Goal: Task Accomplishment & Management: Complete application form

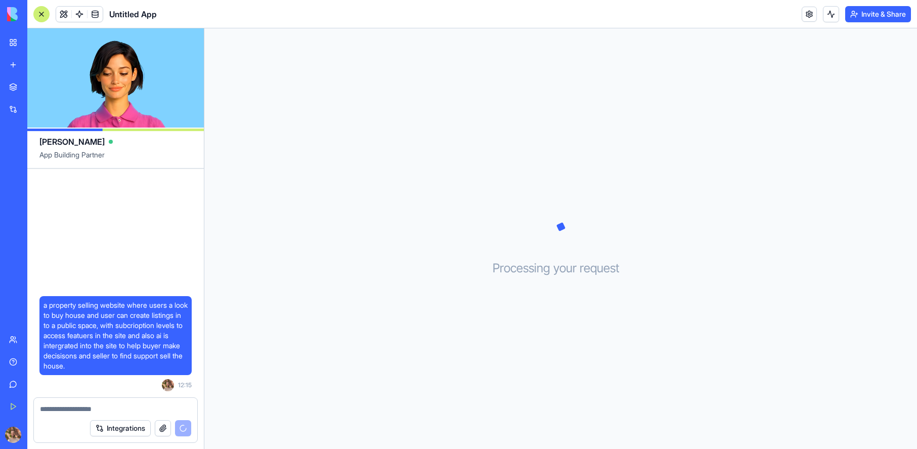
drag, startPoint x: 165, startPoint y: 213, endPoint x: 159, endPoint y: 84, distance: 129.2
click at [164, 211] on div "a property selling website where users a look to buy house and user can create …" at bounding box center [115, 282] width 177 height 229
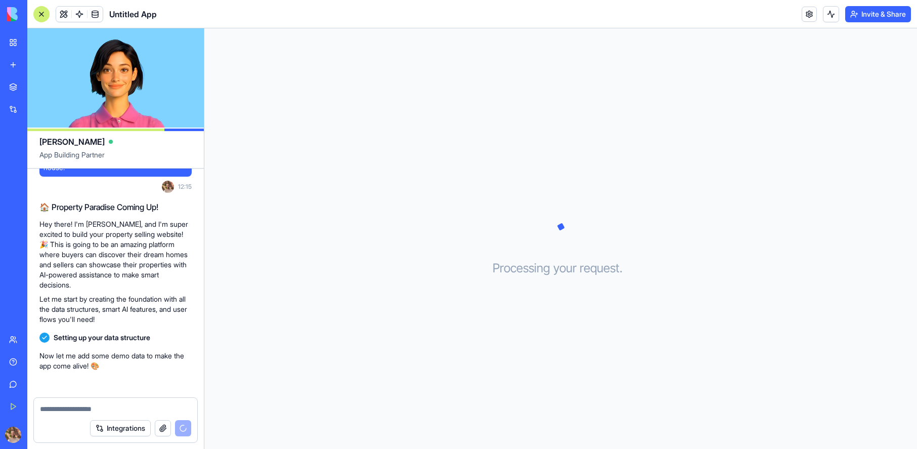
scroll to position [105, 0]
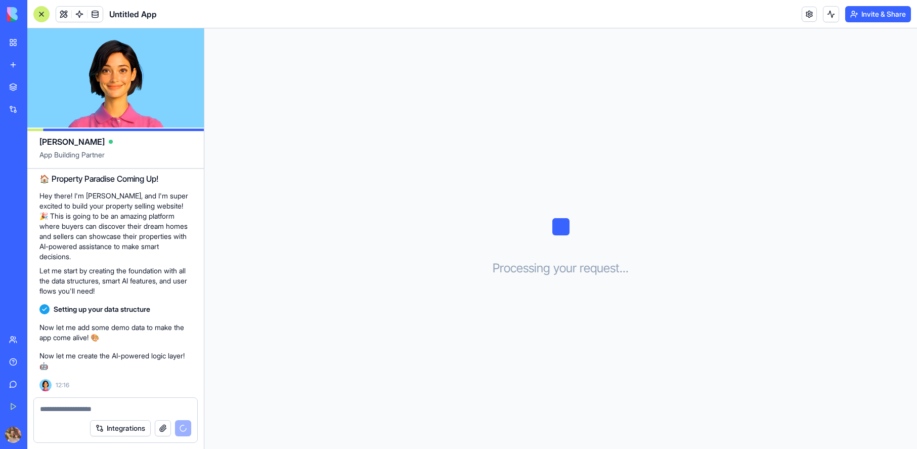
click at [150, 401] on div at bounding box center [115, 406] width 163 height 16
click at [147, 406] on textarea at bounding box center [115, 409] width 151 height 10
drag, startPoint x: 144, startPoint y: 407, endPoint x: 115, endPoint y: 408, distance: 28.9
click at [142, 407] on textarea at bounding box center [115, 409] width 151 height 10
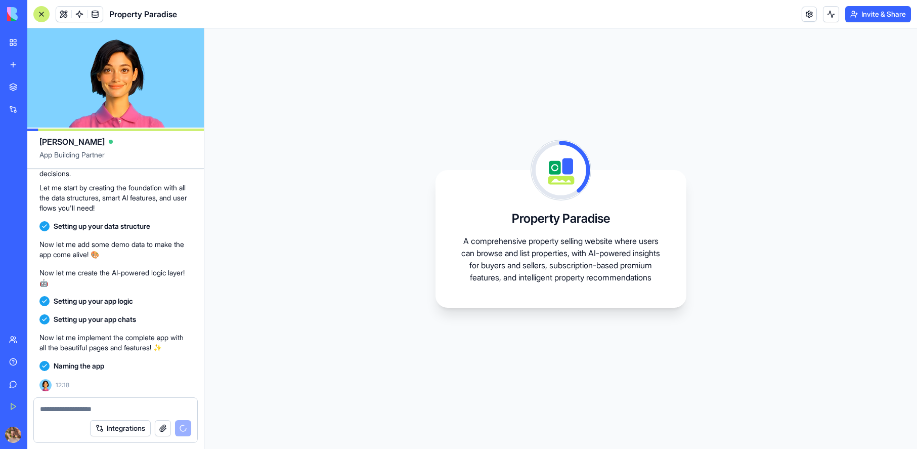
scroll to position [279, 0]
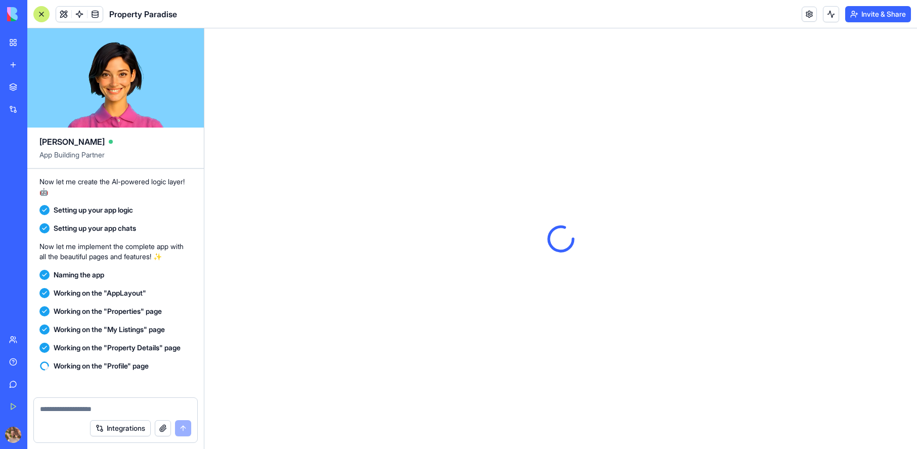
scroll to position [455, 0]
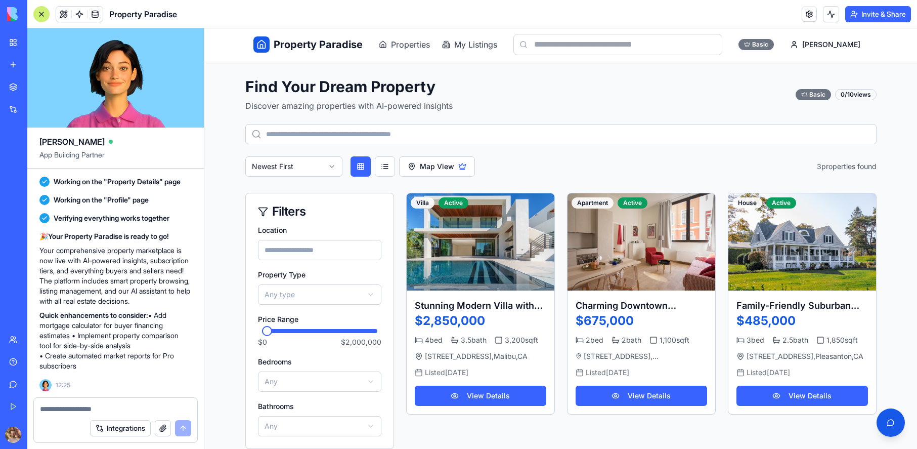
click at [591, 161] on div "Newest First Map View 3 properties found" at bounding box center [560, 166] width 631 height 20
click at [836, 44] on html "Property Paradise Properties My Listings Basic [PERSON_NAME] Find Your Dream Pr…" at bounding box center [560, 325] width 713 height 595
click at [804, 65] on span "Profile" at bounding box center [800, 67] width 21 height 10
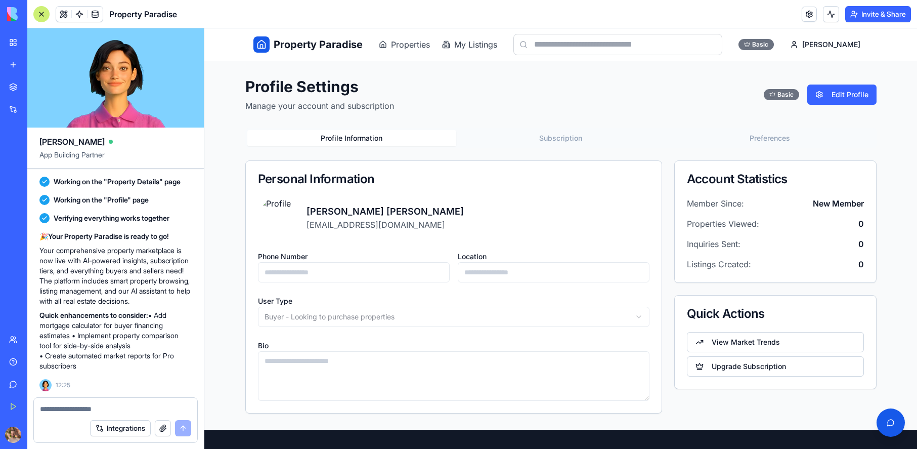
click at [397, 54] on div "Property Paradise Properties My Listings Basic [PERSON_NAME]" at bounding box center [560, 44] width 615 height 32
click at [402, 48] on span "Properties" at bounding box center [410, 44] width 39 height 12
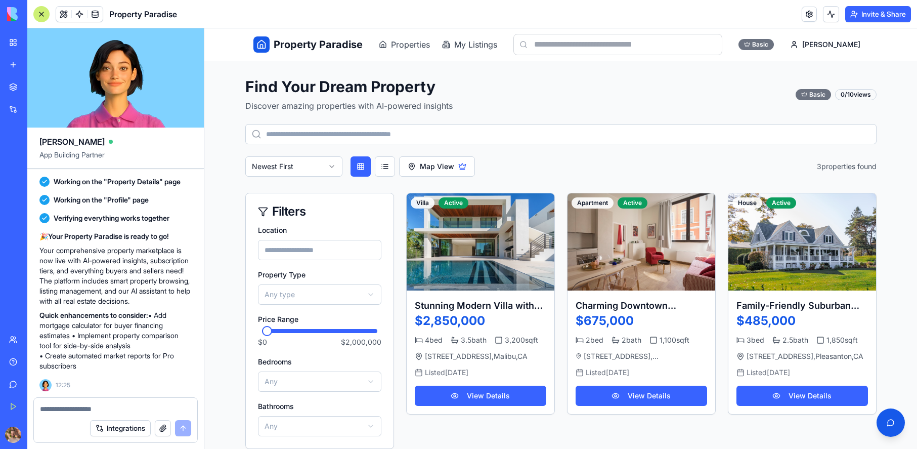
click at [329, 45] on span "Property Paradise" at bounding box center [318, 44] width 89 height 14
click at [277, 40] on span "Property Paradise" at bounding box center [318, 44] width 89 height 14
click at [261, 41] on icon at bounding box center [262, 44] width 10 height 10
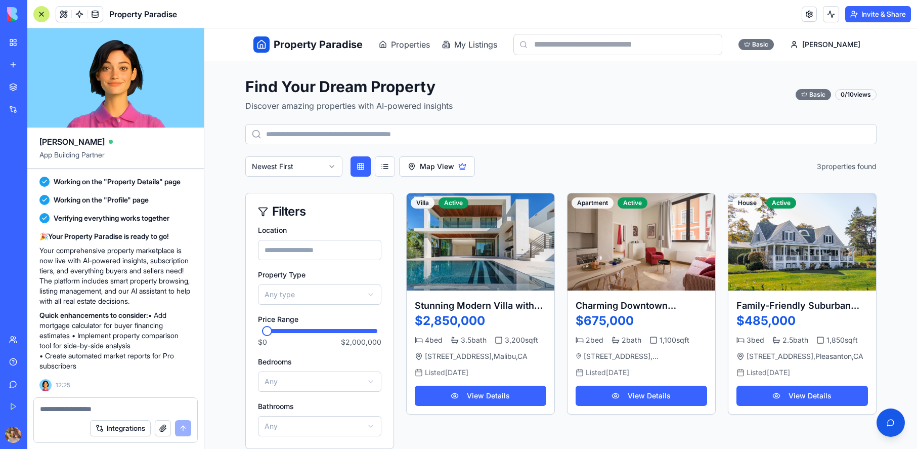
click at [261, 41] on icon at bounding box center [262, 44] width 10 height 10
click at [660, 42] on input "text" at bounding box center [618, 44] width 209 height 21
click at [682, 114] on div "Find Your Dream Property Discover amazing properties with AI-powered insights B…" at bounding box center [560, 126] width 631 height 99
click at [115, 408] on textarea at bounding box center [115, 409] width 151 height 10
click at [116, 408] on textarea at bounding box center [115, 409] width 151 height 10
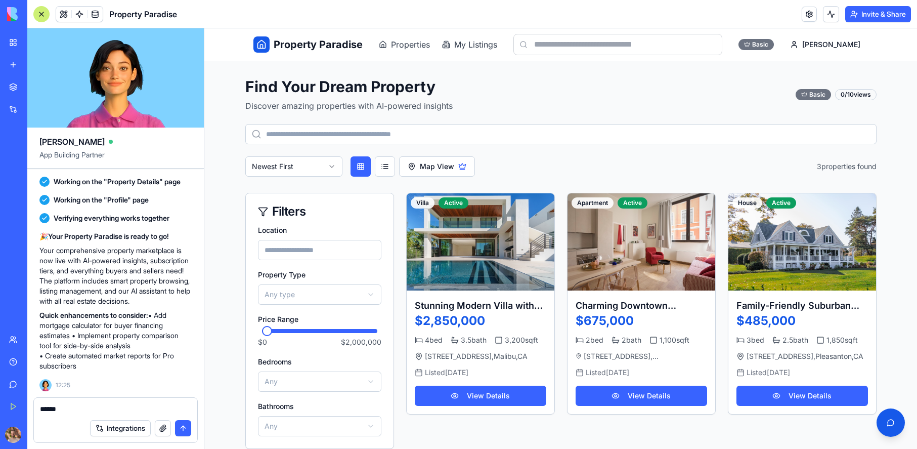
type textarea "******"
type textarea "*"
click at [462, 46] on span "My Listings" at bounding box center [475, 44] width 43 height 12
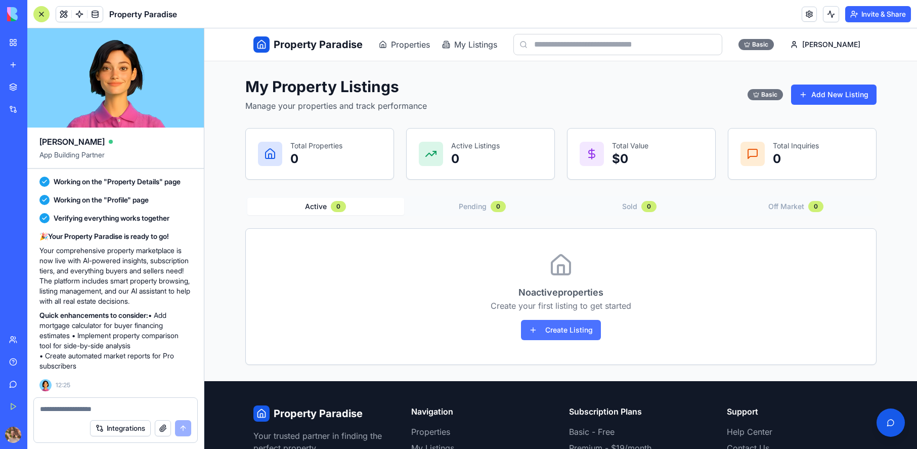
click at [574, 331] on button "Create Listing" at bounding box center [561, 330] width 80 height 20
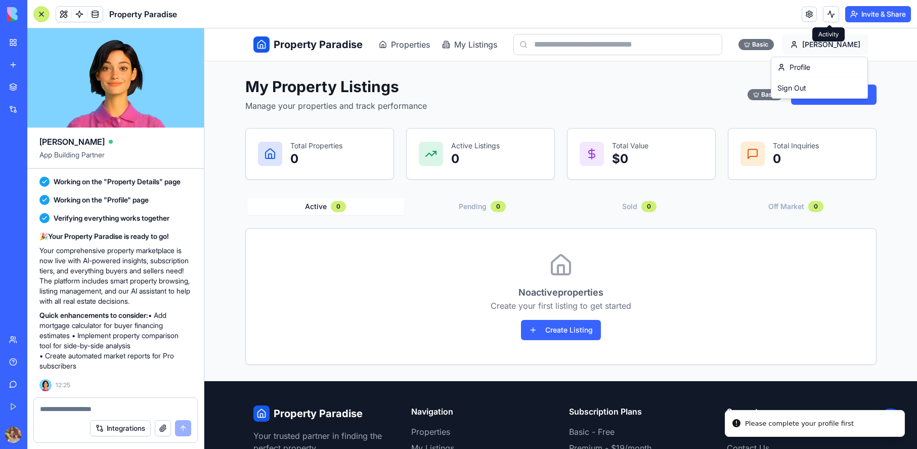
click at [850, 49] on html "Property Paradise Properties My Listings Basic [PERSON_NAME] My Property Listin…" at bounding box center [560, 283] width 713 height 511
click at [826, 66] on link "Profile" at bounding box center [820, 67] width 92 height 16
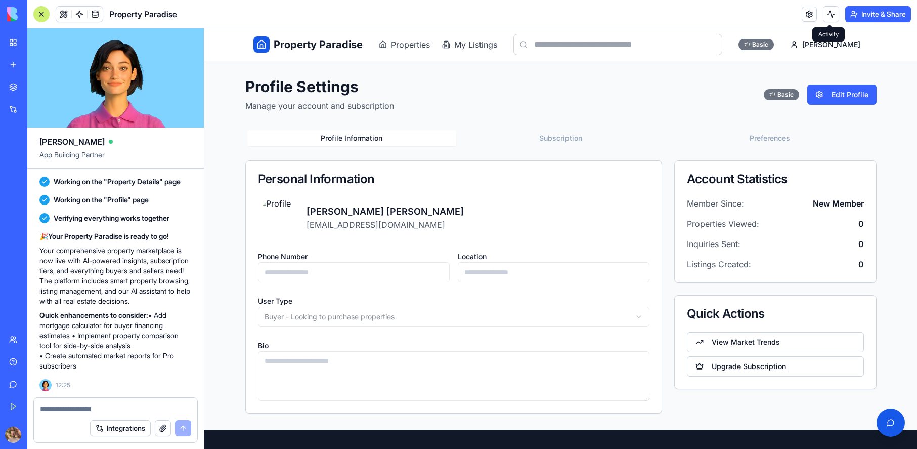
click at [502, 282] on div "[PERSON_NAME] [EMAIL_ADDRESS][DOMAIN_NAME] Phone Number Location User Type Buye…" at bounding box center [454, 305] width 416 height 216
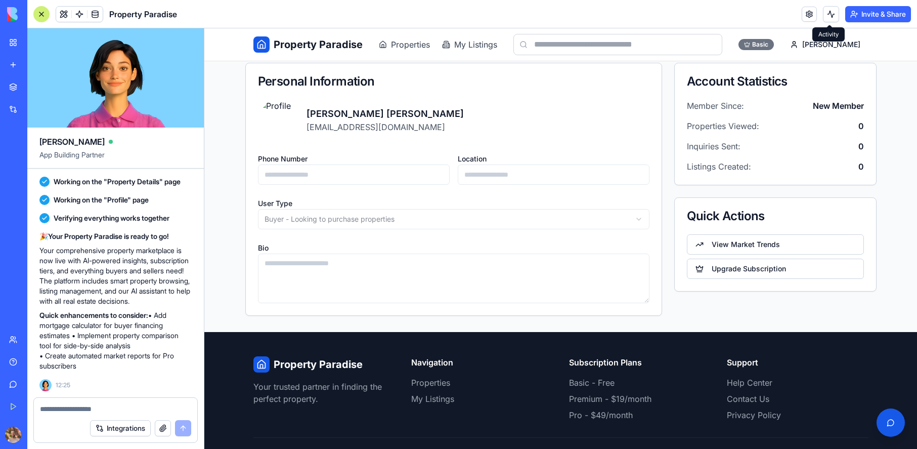
scroll to position [50, 0]
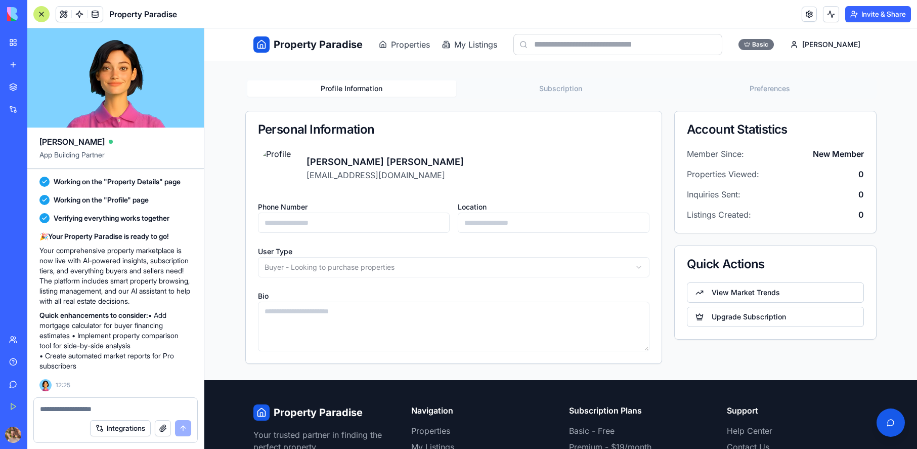
click at [320, 39] on span "Property Paradise" at bounding box center [318, 44] width 89 height 14
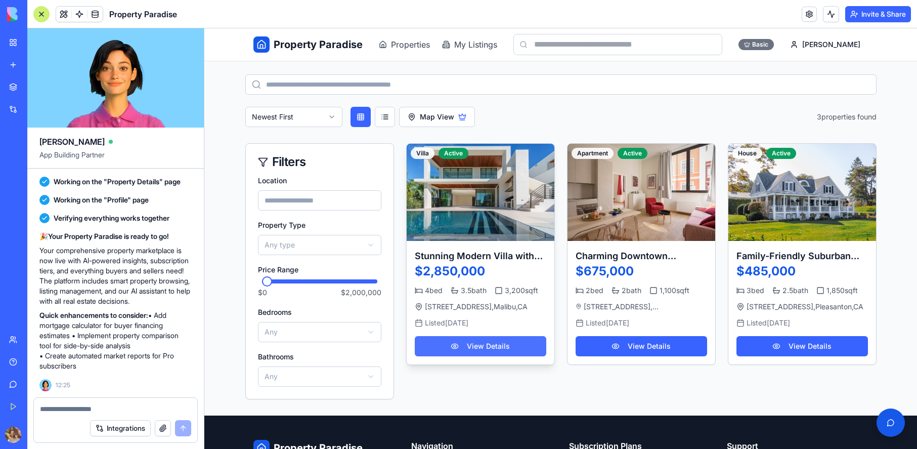
click at [499, 348] on button "View Details" at bounding box center [481, 346] width 132 height 20
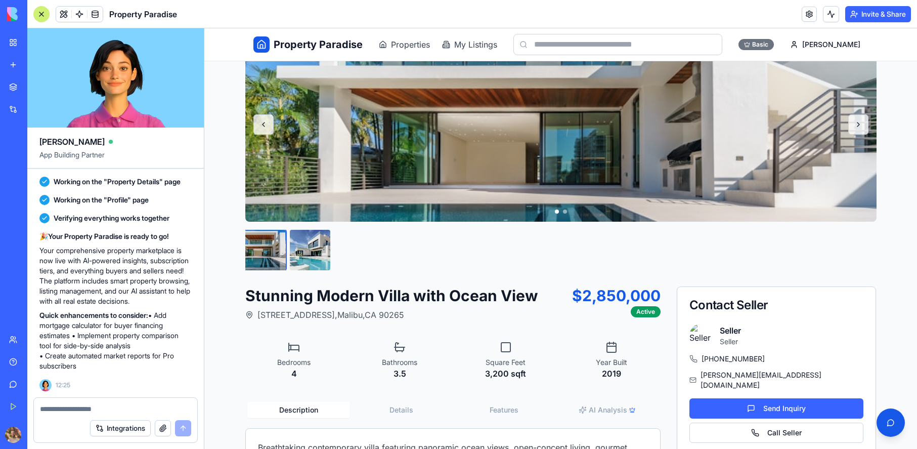
drag, startPoint x: 147, startPoint y: 134, endPoint x: 147, endPoint y: 129, distance: 5.1
click at [147, 132] on div "[PERSON_NAME]" at bounding box center [115, 137] width 152 height 20
click at [130, 96] on video at bounding box center [115, 77] width 177 height 99
click at [108, 78] on video at bounding box center [115, 77] width 177 height 99
click at [98, 72] on video at bounding box center [115, 77] width 177 height 99
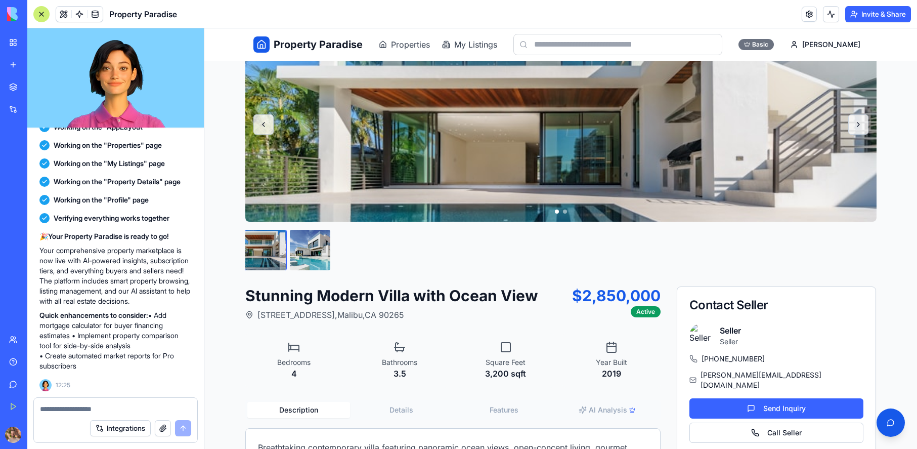
drag, startPoint x: 133, startPoint y: 130, endPoint x: 116, endPoint y: 47, distance: 84.1
click at [120, 41] on div "a property selling website where users a look to buy house and user can create …" at bounding box center [115, 238] width 177 height 420
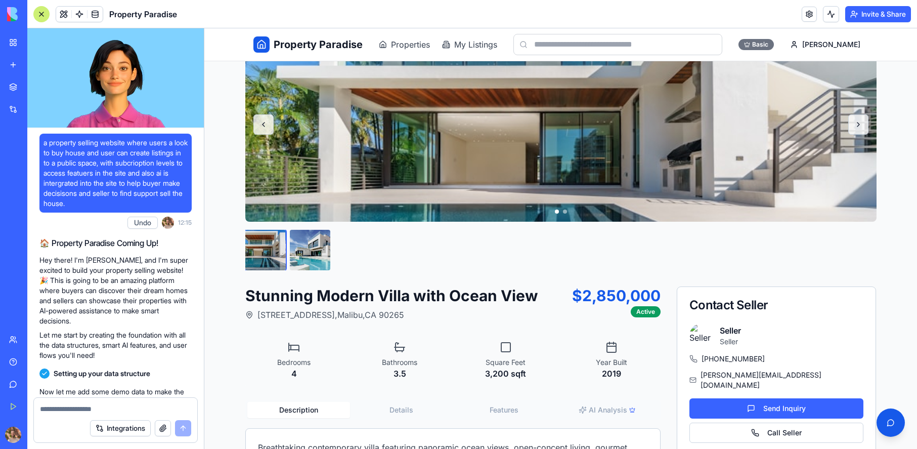
click at [179, 234] on div "🏠 Property Paradise Coming Up! Hey there! I'm [PERSON_NAME], and I'm super exci…" at bounding box center [115, 299] width 152 height 132
click at [107, 92] on video at bounding box center [115, 77] width 177 height 99
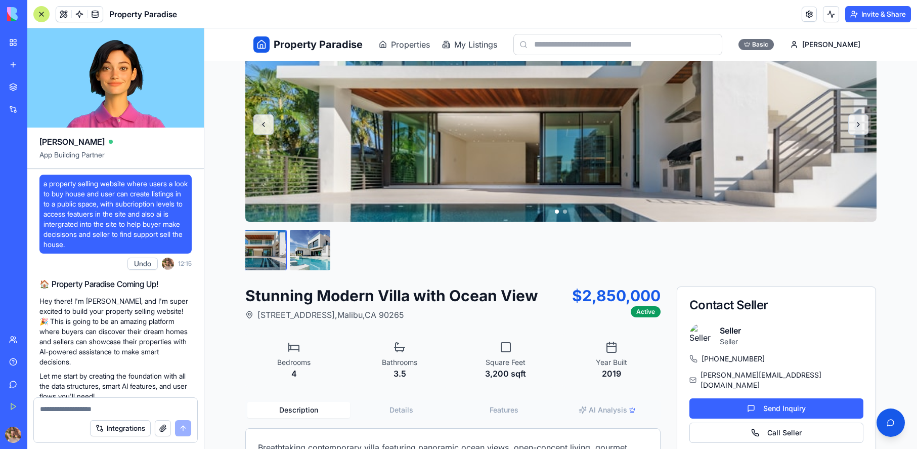
click at [106, 215] on span "a property selling website where users a look to buy house and user can create …" at bounding box center [116, 214] width 144 height 71
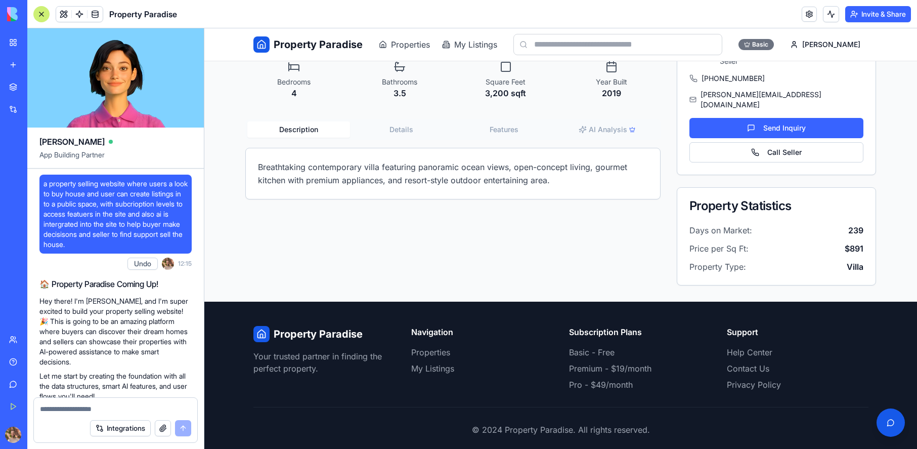
scroll to position [84, 0]
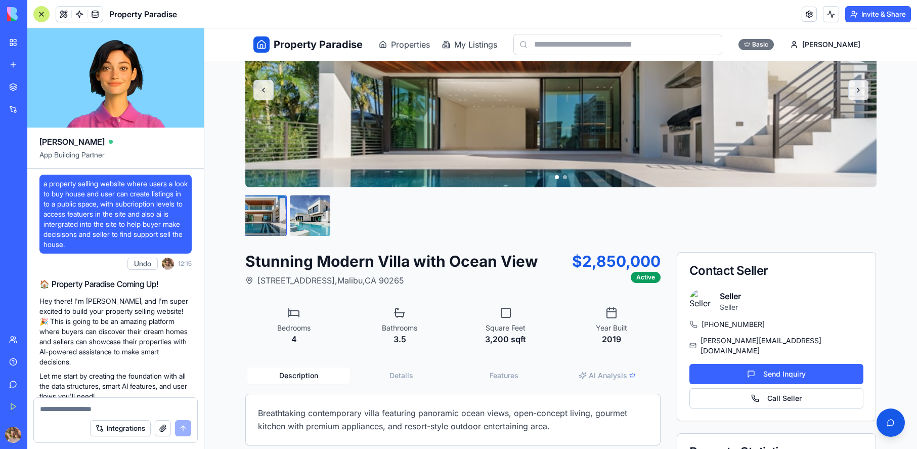
click at [809, 241] on div "Stunning Modern Villa with Ocean View [STREET_ADDRESS] $2,850,000 Active Bedroo…" at bounding box center [561, 262] width 648 height 571
click at [618, 52] on input "text" at bounding box center [618, 44] width 209 height 21
click at [774, 49] on div "Basic" at bounding box center [756, 44] width 35 height 11
click at [774, 45] on div "Basic" at bounding box center [756, 44] width 35 height 11
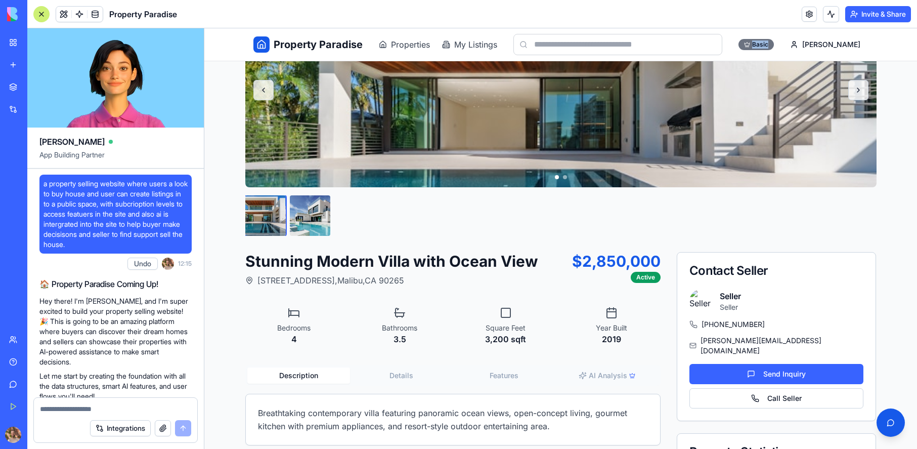
click at [98, 409] on textarea at bounding box center [115, 409] width 151 height 10
drag, startPoint x: 98, startPoint y: 409, endPoint x: 98, endPoint y: 402, distance: 6.6
click at [99, 407] on textarea at bounding box center [115, 409] width 151 height 10
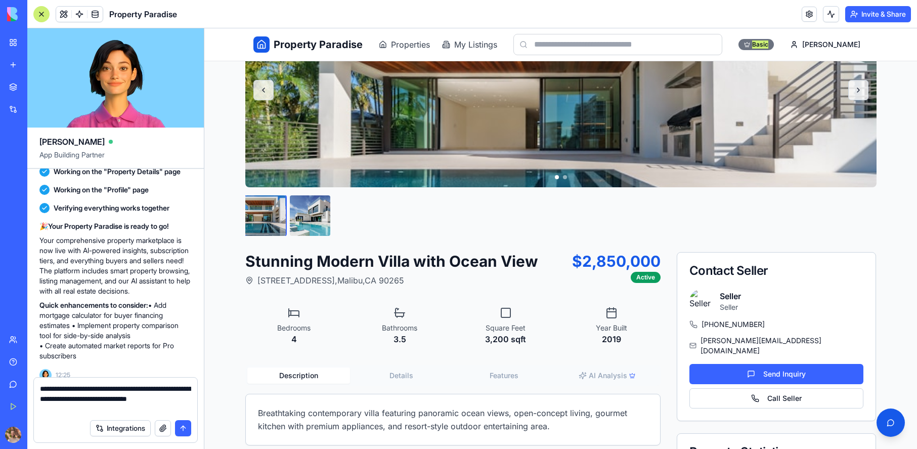
type textarea "**********"
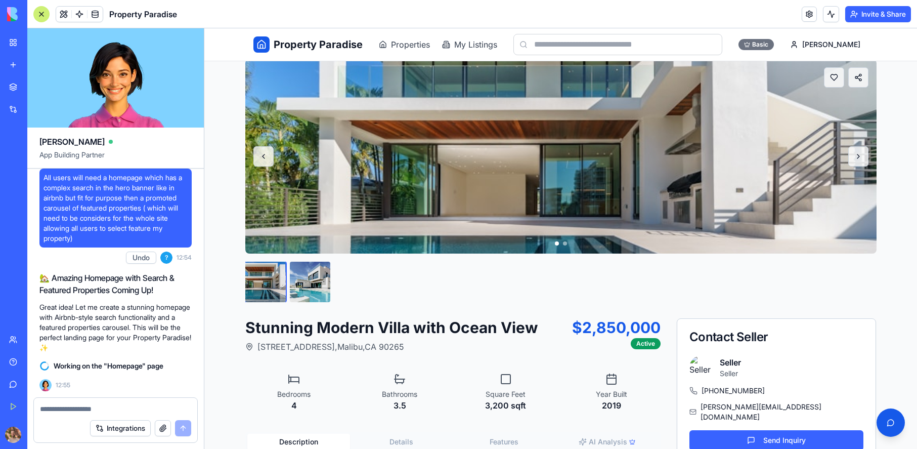
scroll to position [0, 0]
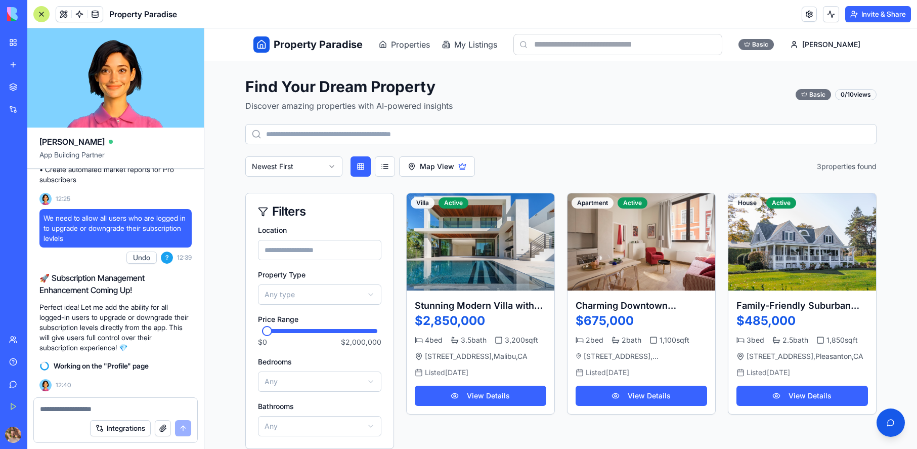
drag, startPoint x: 859, startPoint y: 94, endPoint x: 853, endPoint y: 93, distance: 6.1
click at [855, 93] on div "0 / 10 views" at bounding box center [855, 94] width 41 height 11
click at [890, 421] on button at bounding box center [891, 422] width 28 height 28
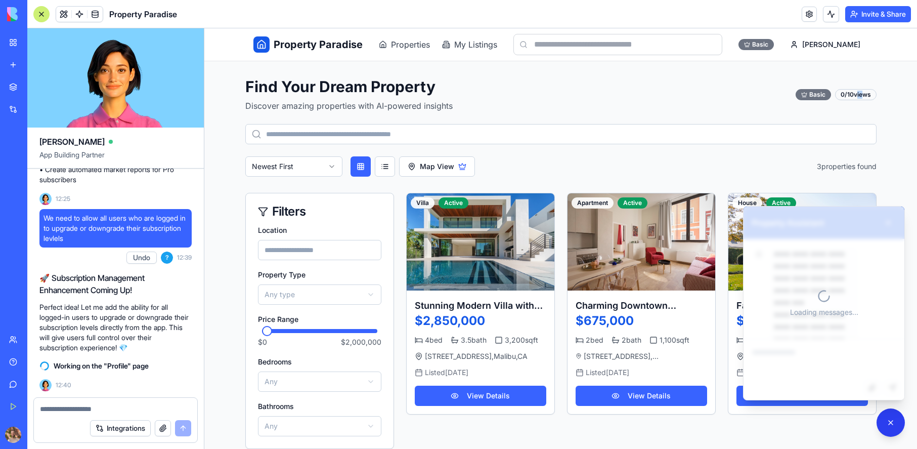
click at [887, 419] on button at bounding box center [891, 422] width 28 height 28
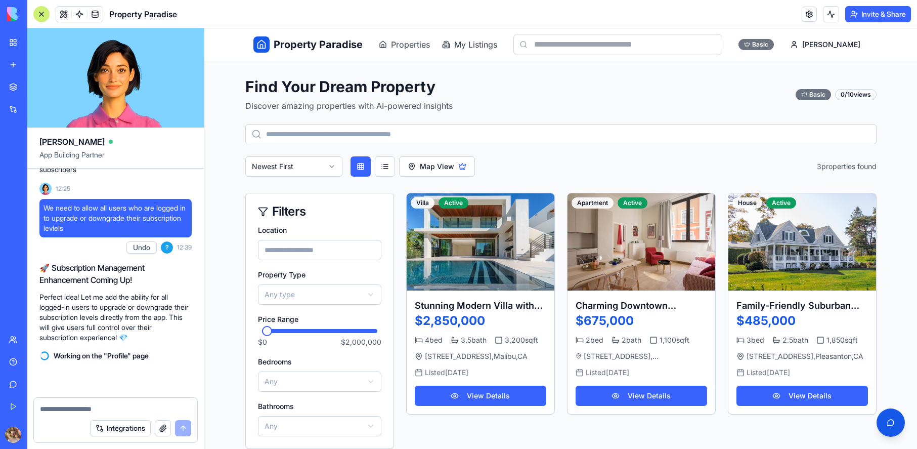
scroll to position [872, 0]
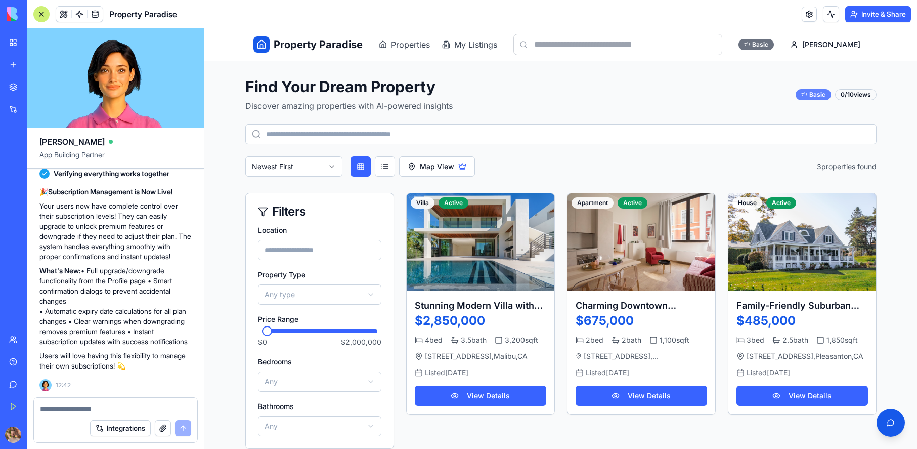
drag, startPoint x: 824, startPoint y: 93, endPoint x: 817, endPoint y: 95, distance: 7.9
click at [823, 94] on div "Basic" at bounding box center [813, 94] width 35 height 11
click at [816, 42] on div "Basic Kevin" at bounding box center [804, 44] width 130 height 20
click at [774, 45] on div "Basic" at bounding box center [756, 44] width 35 height 11
click at [743, 97] on div "Find Your Dream Property Discover amazing properties with AI-powered insights B…" at bounding box center [560, 94] width 631 height 34
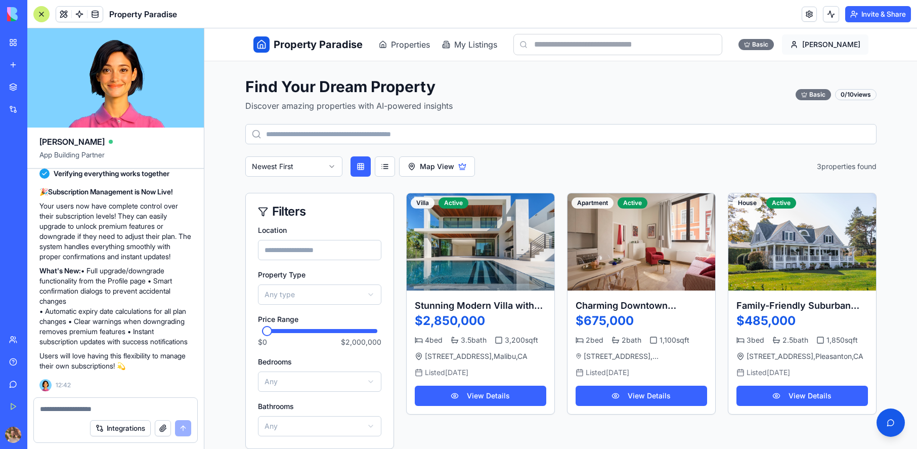
click at [857, 49] on html "Property Paradise Properties My Listings Basic Kevin Find Your Dream Property D…" at bounding box center [560, 325] width 713 height 595
click at [803, 73] on link "Profile" at bounding box center [820, 67] width 92 height 16
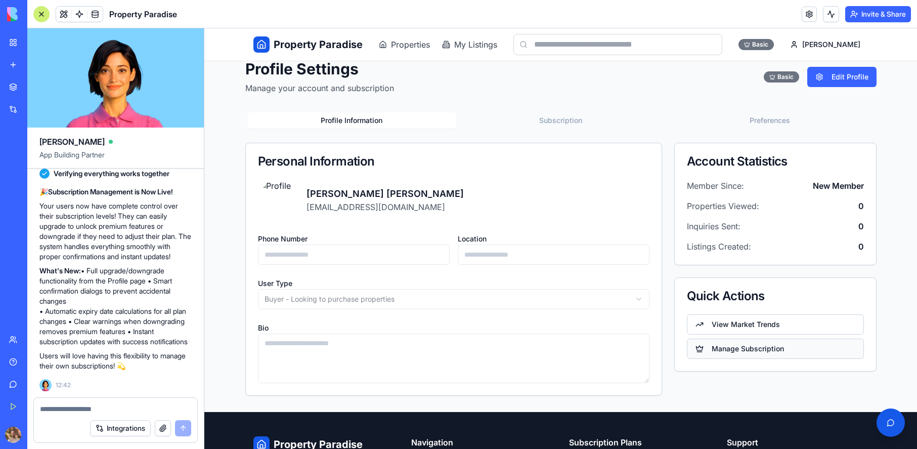
scroll to position [17, 0]
click at [761, 345] on button "Manage Subscription" at bounding box center [775, 349] width 177 height 20
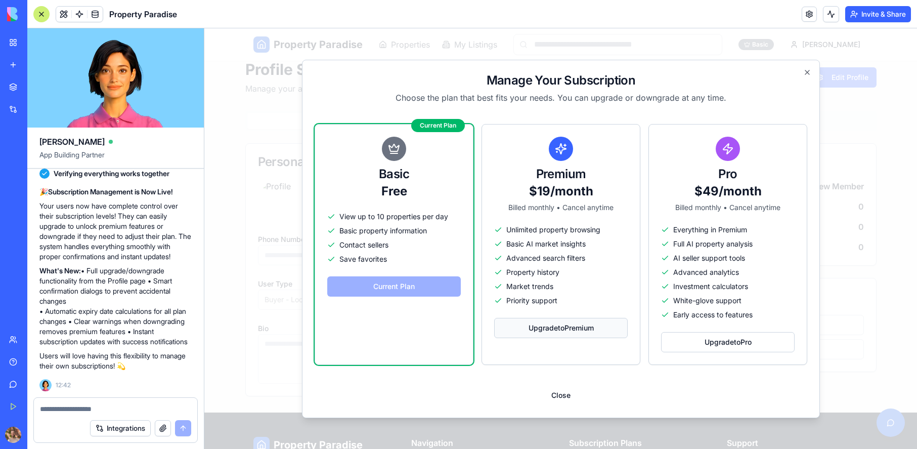
click at [551, 326] on button "Upgrade to Premium" at bounding box center [561, 328] width 134 height 20
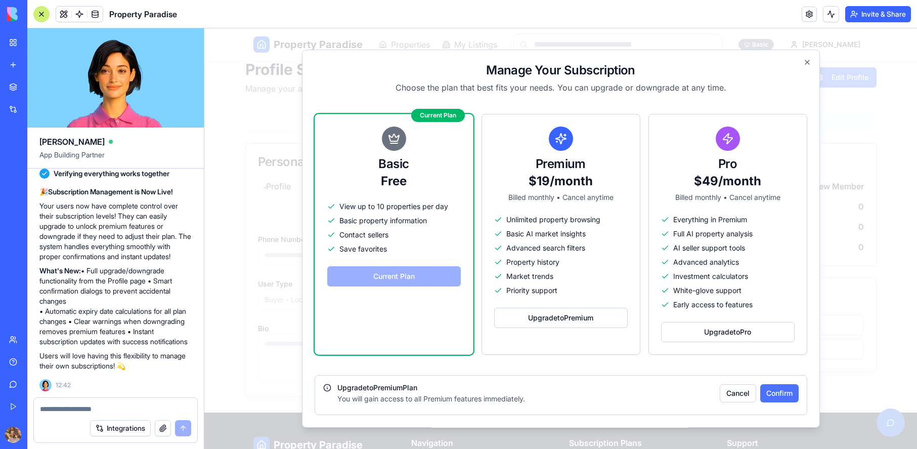
click at [777, 392] on button "Confirm" at bounding box center [779, 393] width 38 height 18
click at [804, 64] on icon "button" at bounding box center [807, 62] width 8 height 8
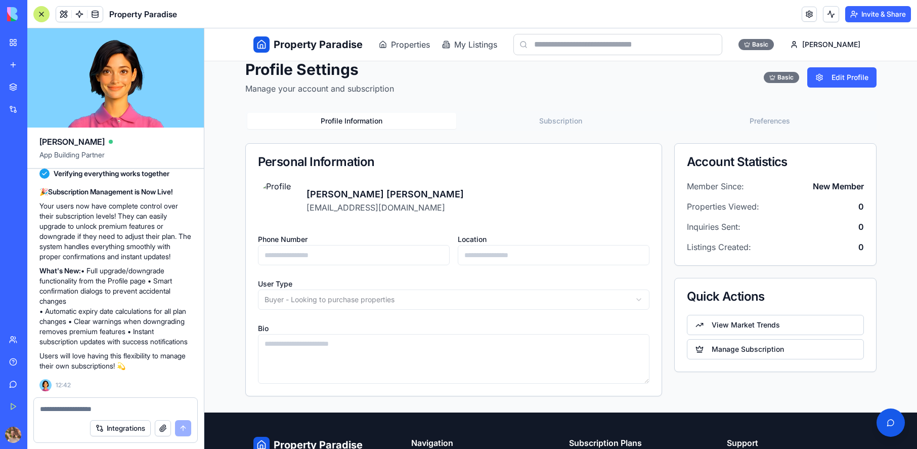
click at [557, 124] on button "Subscription" at bounding box center [560, 121] width 209 height 16
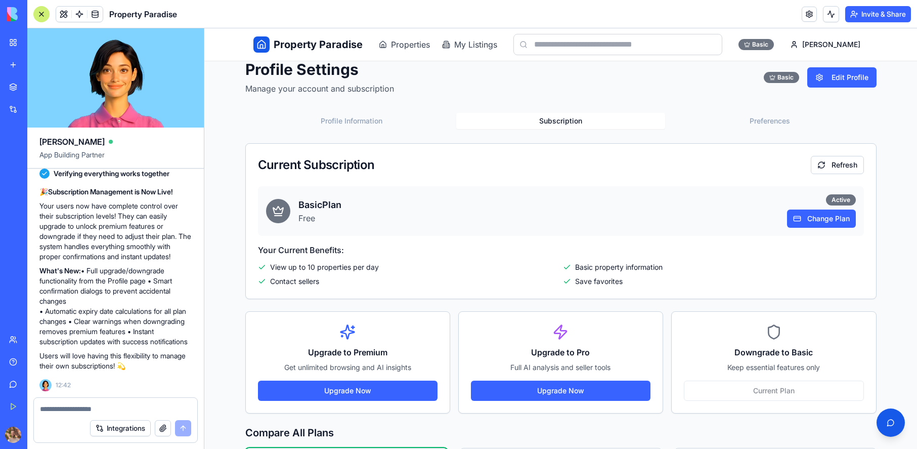
drag, startPoint x: 770, startPoint y: 124, endPoint x: 756, endPoint y: 132, distance: 15.6
click at [770, 125] on button "Preferences" at bounding box center [769, 121] width 209 height 16
click at [571, 118] on button "Subscription" at bounding box center [560, 121] width 209 height 16
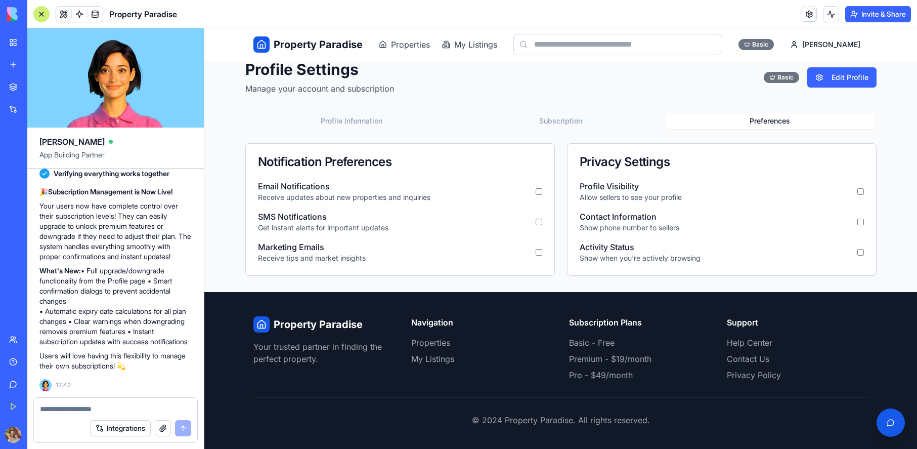
click at [778, 127] on button "Preferences" at bounding box center [769, 121] width 209 height 16
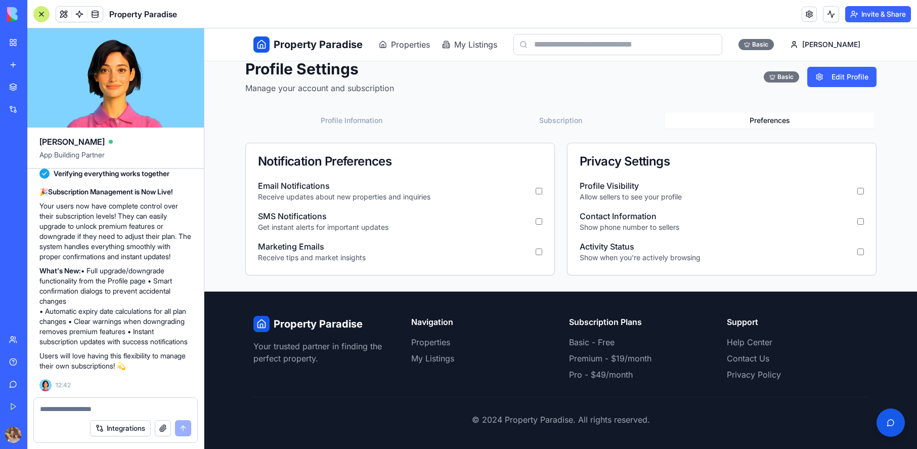
click at [328, 42] on span "Property Paradise" at bounding box center [318, 44] width 89 height 14
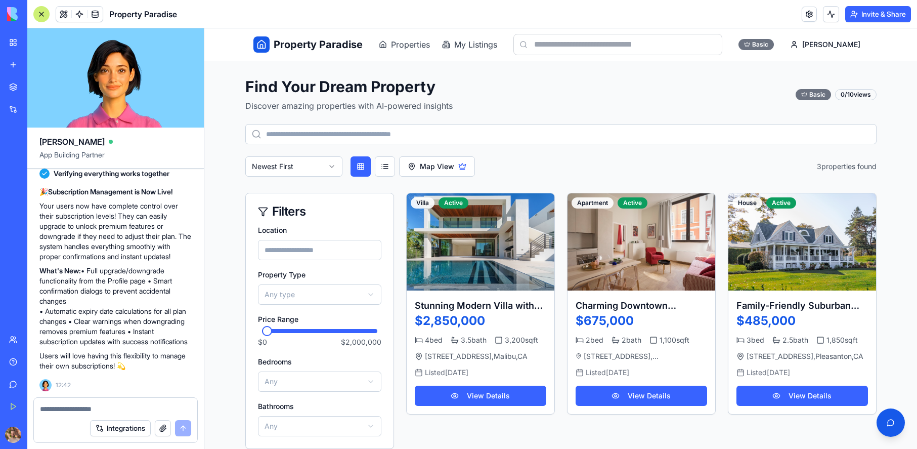
click at [80, 406] on textarea at bounding box center [115, 409] width 151 height 10
drag, startPoint x: 80, startPoint y: 406, endPoint x: 51, endPoint y: 401, distance: 30.4
click at [77, 406] on textarea at bounding box center [115, 409] width 151 height 10
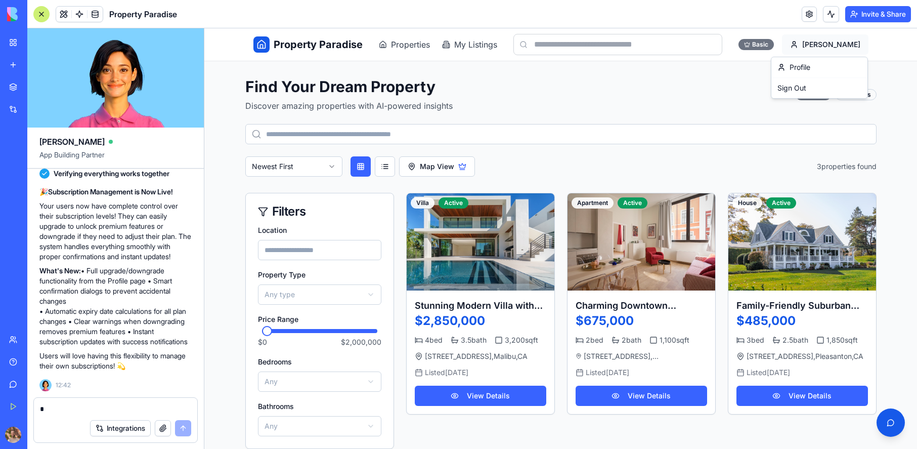
click at [847, 44] on html "Property Paradise Properties My Listings Basic [PERSON_NAME] Find Your Dream Pr…" at bounding box center [560, 325] width 713 height 595
click at [683, 145] on html "Property Paradise Properties My Listings Basic [PERSON_NAME] Find Your Dream Pr…" at bounding box center [560, 325] width 713 height 595
click at [857, 44] on html "Property Paradise Properties My Listings Basic [PERSON_NAME] Find Your Dream Pr…" at bounding box center [560, 325] width 713 height 595
click at [702, 137] on html "Property Paradise Properties My Listings Basic [PERSON_NAME] Find Your Dream Pr…" at bounding box center [560, 325] width 713 height 595
click at [424, 40] on span "Properties" at bounding box center [410, 44] width 39 height 12
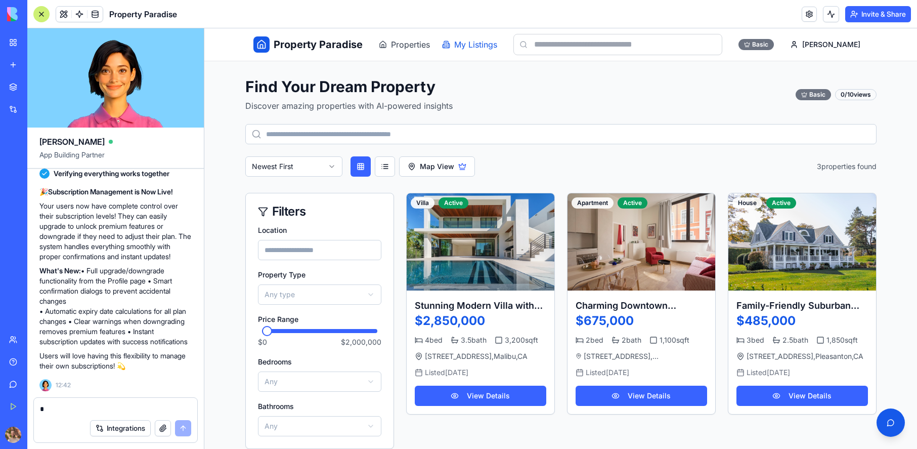
click at [462, 43] on span "My Listings" at bounding box center [475, 44] width 43 height 12
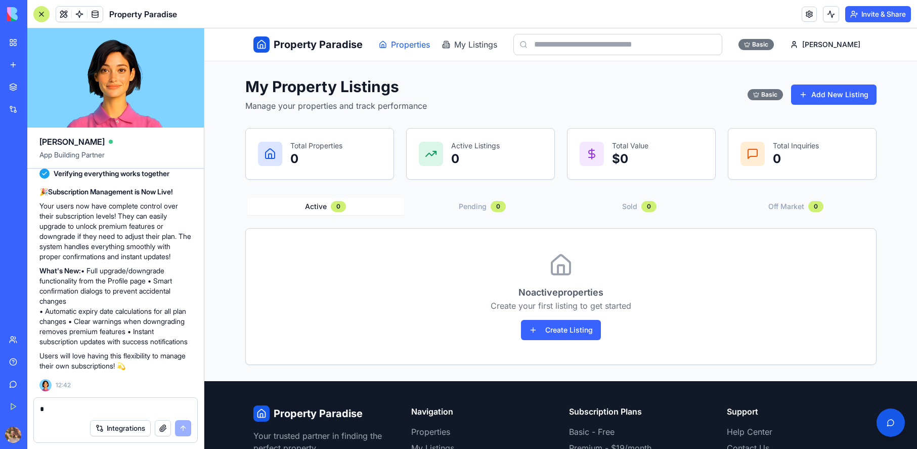
click at [410, 44] on span "Properties" at bounding box center [410, 44] width 39 height 12
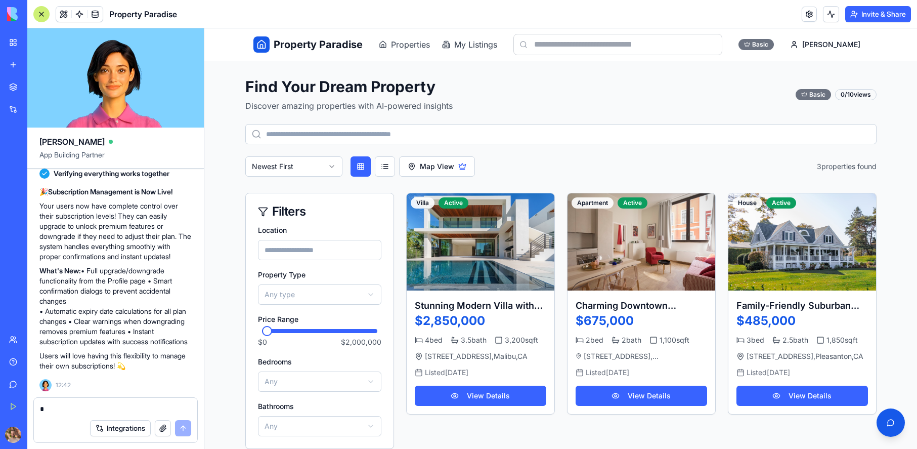
click at [335, 43] on span "Property Paradise" at bounding box center [318, 44] width 89 height 14
click at [108, 404] on textarea at bounding box center [115, 409] width 151 height 10
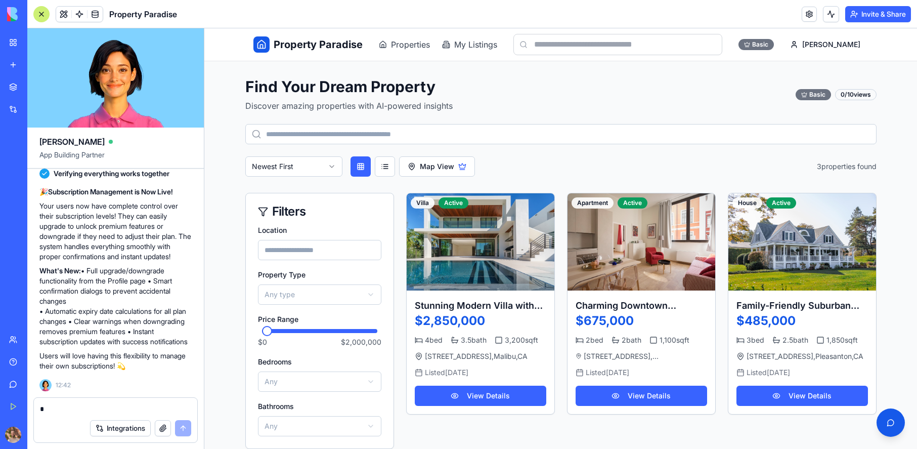
click at [108, 403] on div at bounding box center [115, 406] width 163 height 16
click at [590, 47] on input "text" at bounding box center [618, 44] width 209 height 21
click at [97, 405] on textarea at bounding box center [115, 409] width 151 height 10
drag, startPoint x: 97, startPoint y: 405, endPoint x: 107, endPoint y: 394, distance: 15.4
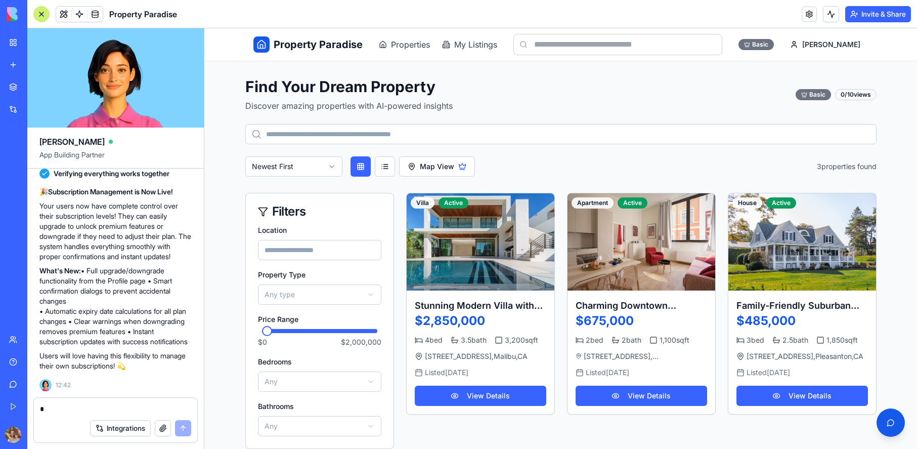
click at [98, 405] on textarea at bounding box center [115, 409] width 151 height 10
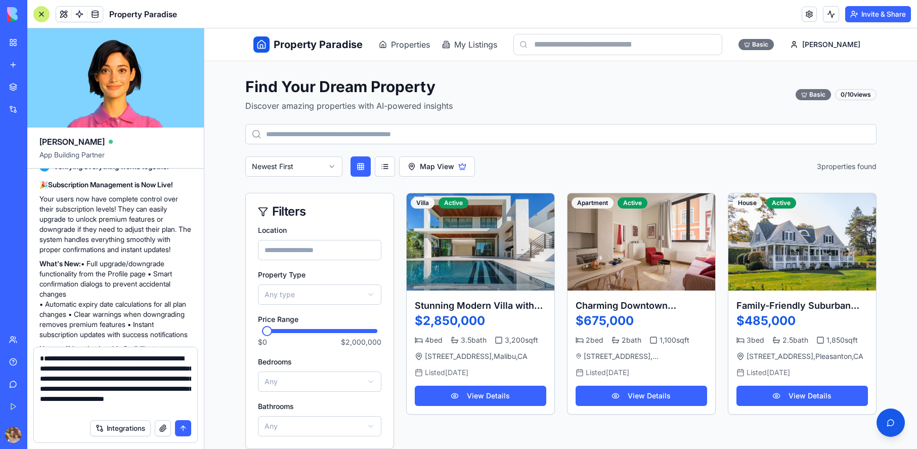
scroll to position [9, 0]
type textarea "**********"
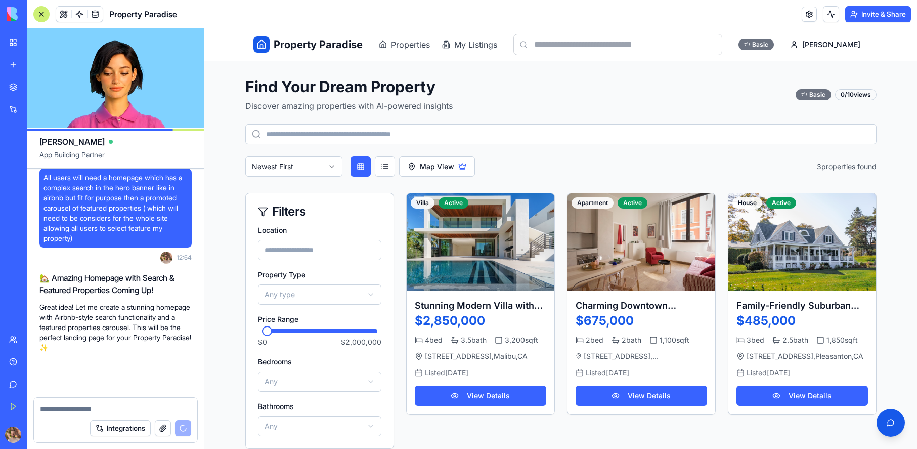
scroll to position [1099, 0]
